Goal: Task Accomplishment & Management: Manage account settings

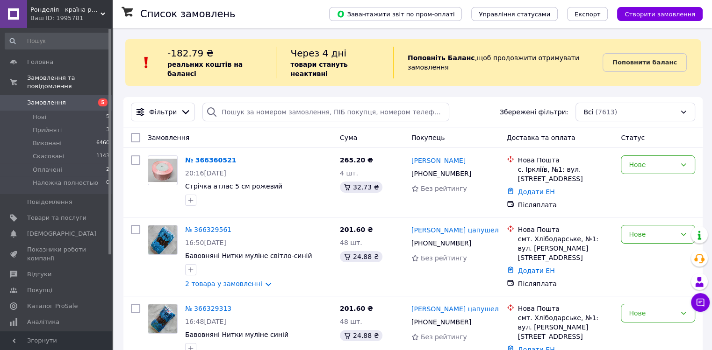
scroll to position [47, 0]
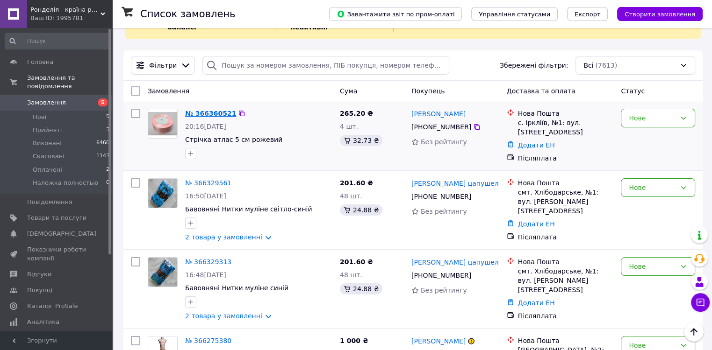
click at [213, 110] on link "№ 366360521" at bounding box center [210, 113] width 51 height 7
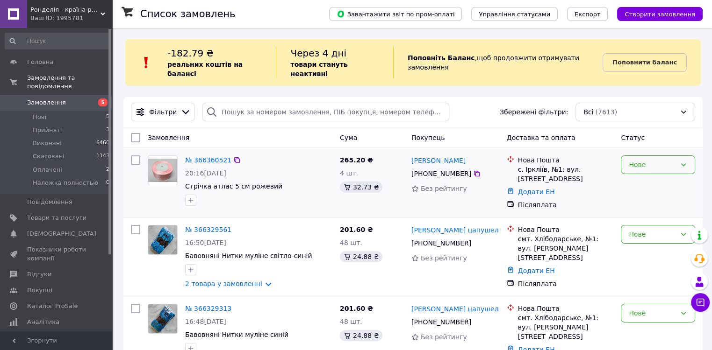
click at [651, 160] on div "Нове" at bounding box center [651, 165] width 47 height 10
click at [652, 178] on li "Прийнято" at bounding box center [657, 175] width 73 height 17
click at [643, 229] on div "Нове" at bounding box center [651, 234] width 47 height 10
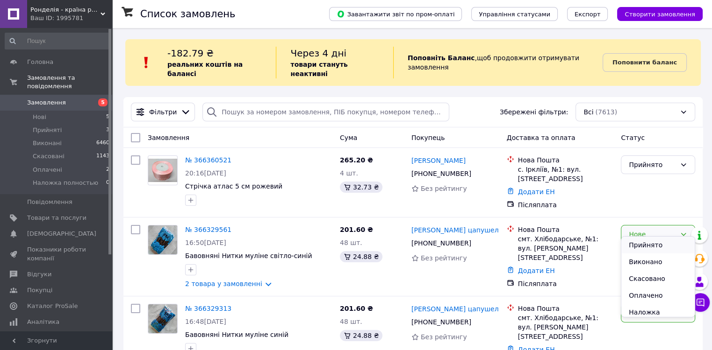
click at [643, 239] on li "Прийнято" at bounding box center [657, 245] width 73 height 17
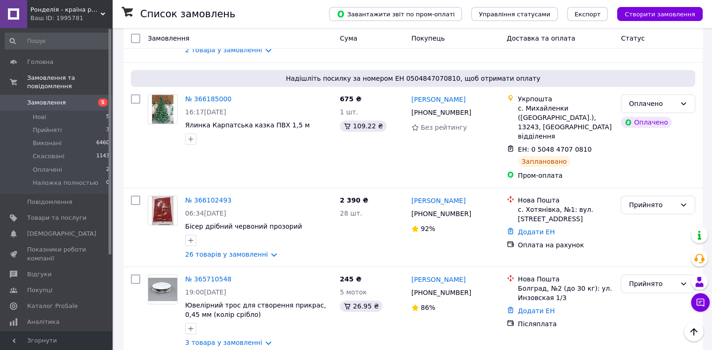
scroll to position [561, 0]
